Goal: Task Accomplishment & Management: Manage account settings

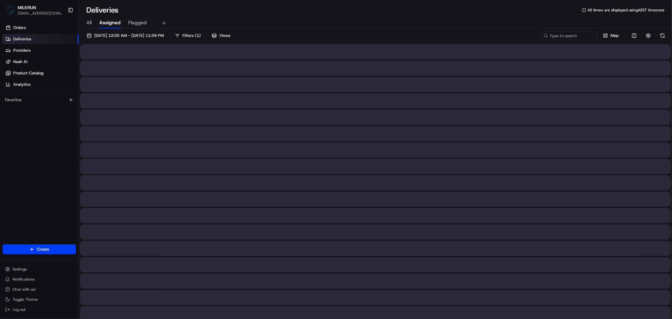
click at [90, 24] on span "All" at bounding box center [88, 23] width 5 height 8
click at [559, 36] on input at bounding box center [560, 35] width 76 height 9
paste input "Provided externalIdentifier: '7e2b384e-22ee-439d-bf9a-e6d7a39440e1_copy' was us…"
type input "Provided externalIdentifier: '7e2b384e-22ee-439d-bf9a-e6d7a39440e1_copy' was us…"
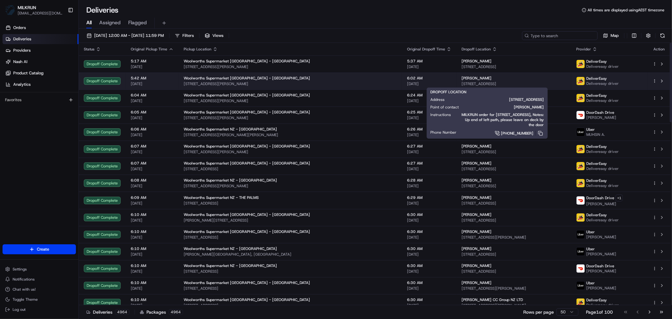
paste input "[PERSON_NAME]"
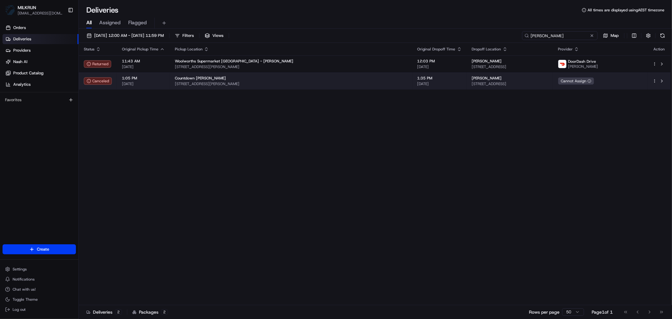
type input "[PERSON_NAME]"
click at [472, 82] on span "23 Whakapono Avenue Baverstock, Waikato Region 3200, NZ, 3200, United States" at bounding box center [510, 83] width 76 height 5
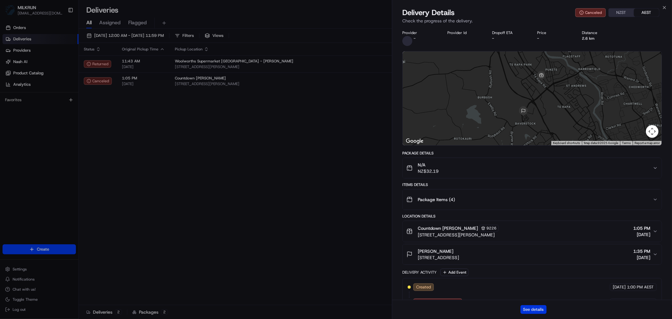
click at [532, 314] on button "See details" at bounding box center [534, 309] width 26 height 9
drag, startPoint x: 264, startPoint y: 141, endPoint x: 269, endPoint y: 140, distance: 5.4
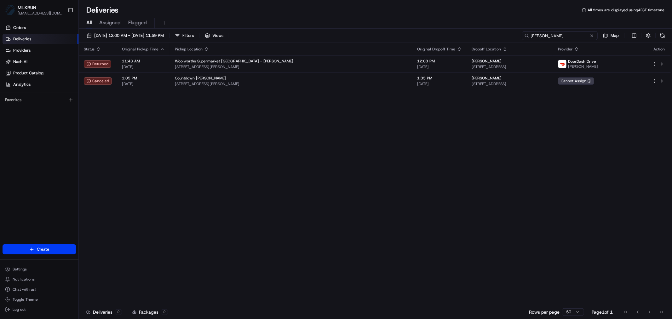
click at [577, 36] on input "[PERSON_NAME]" at bounding box center [560, 35] width 76 height 9
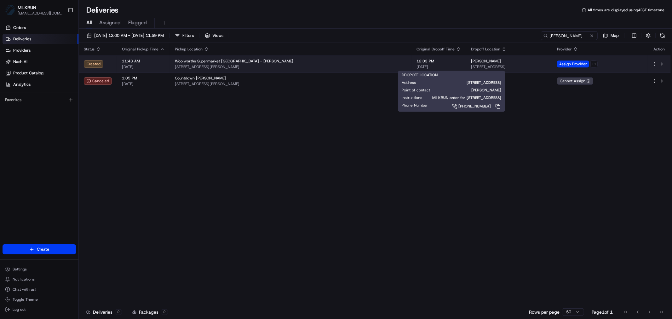
click at [471, 66] on span "[STREET_ADDRESS]" at bounding box center [509, 66] width 76 height 5
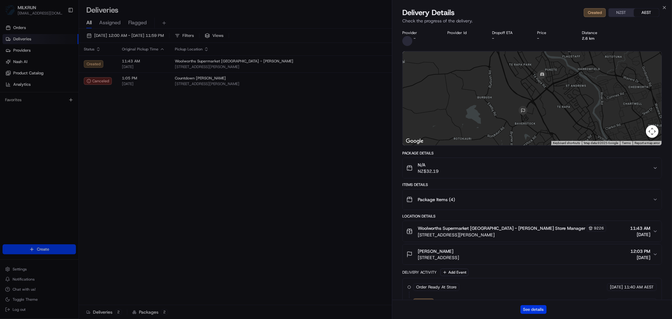
click at [538, 311] on button "See details" at bounding box center [534, 309] width 26 height 9
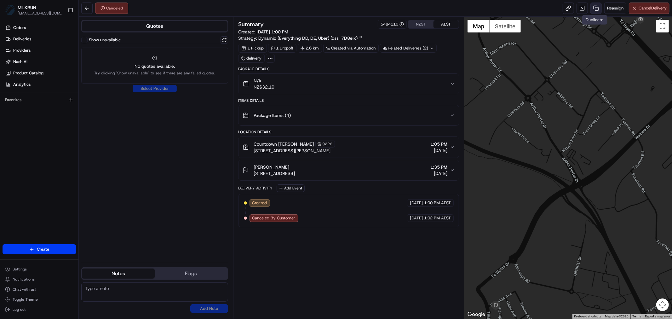
click at [594, 8] on link at bounding box center [596, 8] width 11 height 11
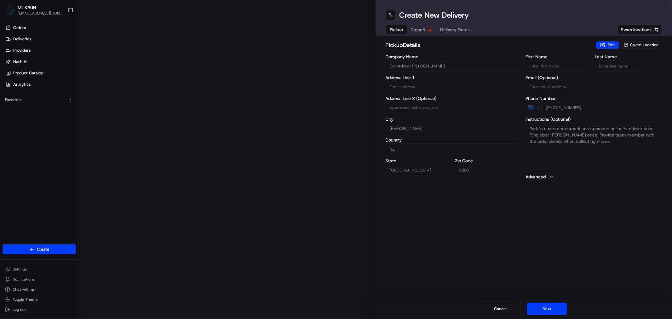
type input "8 Eagle Way"
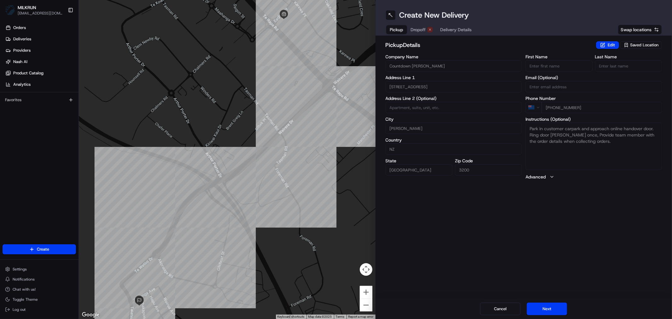
click at [422, 30] on span "Dropoff" at bounding box center [418, 29] width 15 height 6
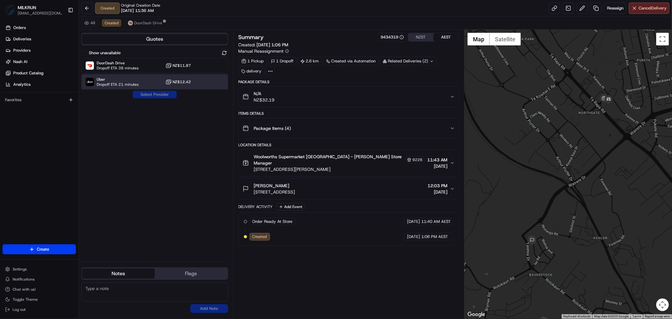
click at [122, 84] on span "Dropoff ETA 21 minutes" at bounding box center [118, 84] width 42 height 5
click at [151, 93] on button "Assign Provider" at bounding box center [154, 95] width 45 height 8
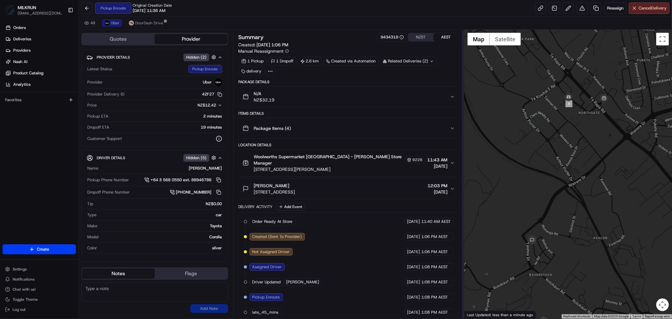
scroll to position [1, 0]
click at [146, 20] on button "DoorDash Drive" at bounding box center [146, 23] width 40 height 8
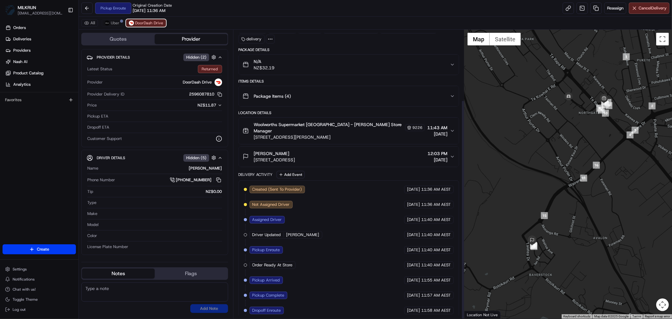
scroll to position [92, 0]
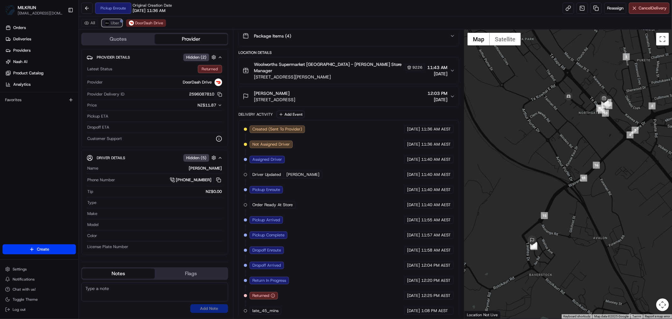
click at [109, 23] on img at bounding box center [107, 22] width 5 height 5
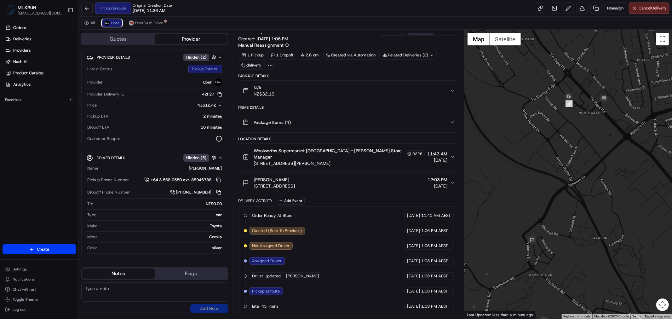
scroll to position [1, 0]
